Goal: Navigation & Orientation: Find specific page/section

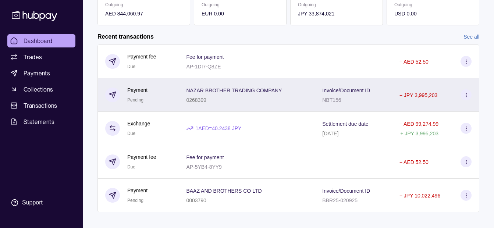
scroll to position [163, 0]
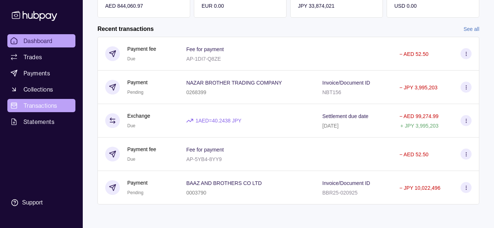
click at [34, 103] on span "Transactions" at bounding box center [41, 105] width 34 height 9
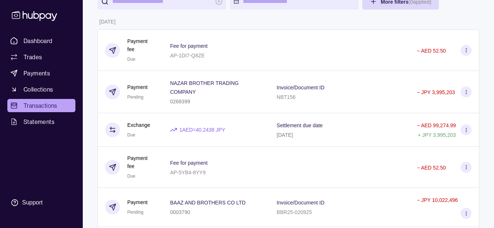
scroll to position [37, 0]
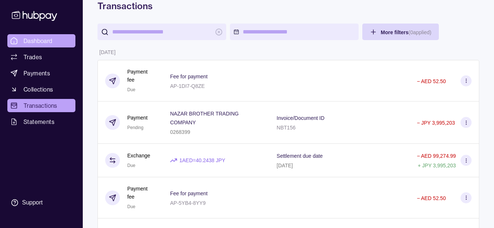
click at [33, 38] on span "Dashboard" at bounding box center [38, 40] width 29 height 9
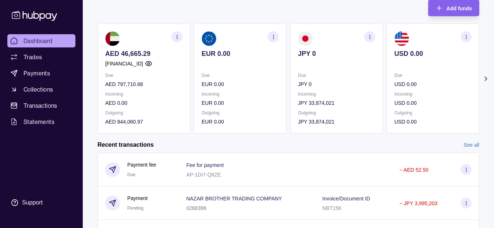
scroll to position [37, 0]
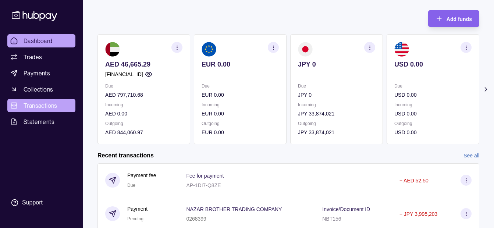
click at [53, 102] on span "Transactions" at bounding box center [41, 105] width 34 height 9
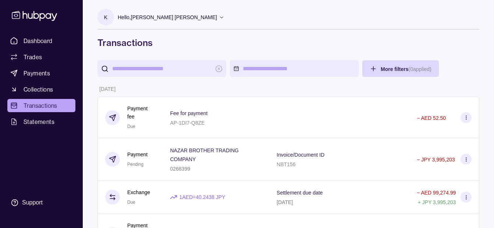
click at [171, 20] on p "Hello, [PERSON_NAME] [PERSON_NAME]" at bounding box center [167, 17] width 99 height 8
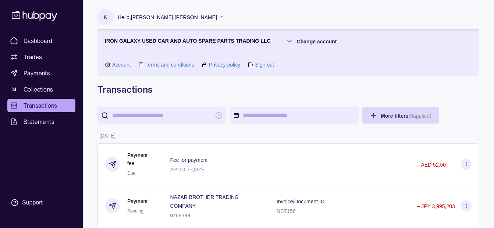
click at [171, 20] on p "Hello, [PERSON_NAME] [PERSON_NAME]" at bounding box center [167, 17] width 99 height 8
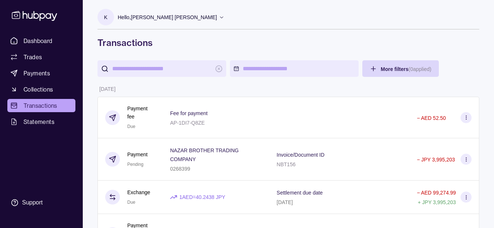
click at [186, 17] on p "Hello, [PERSON_NAME] [PERSON_NAME]" at bounding box center [167, 17] width 99 height 8
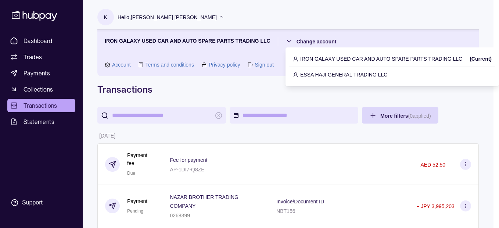
click at [320, 75] on p "ESSA HAJI GENERAL TRADING LLC" at bounding box center [343, 75] width 87 height 8
